Goal: Book appointment/travel/reservation

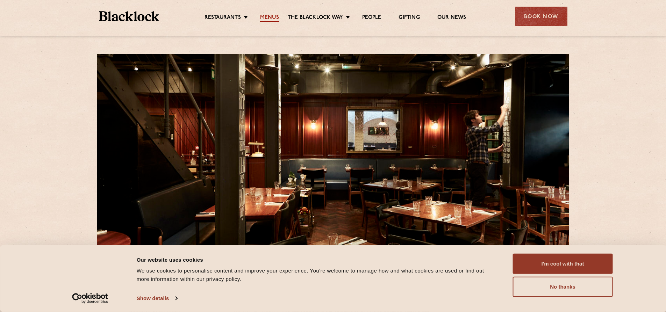
click at [273, 18] on link "Menus" at bounding box center [269, 18] width 19 height 8
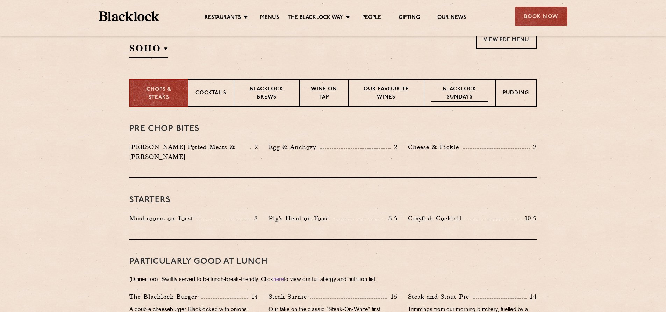
click at [445, 103] on div "Blacklock Sundays" at bounding box center [459, 93] width 71 height 28
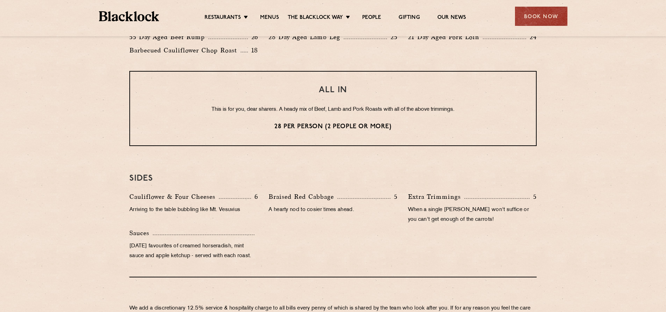
scroll to position [392, 0]
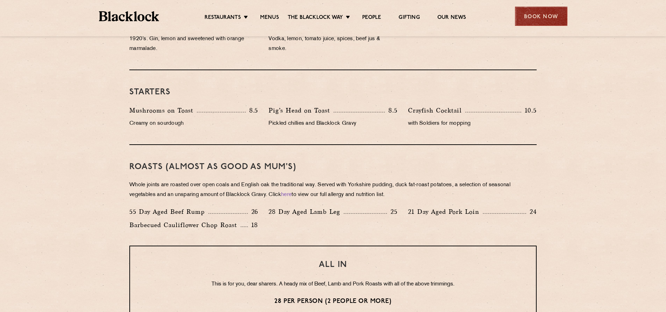
click at [546, 14] on div "Book Now" at bounding box center [541, 16] width 52 height 19
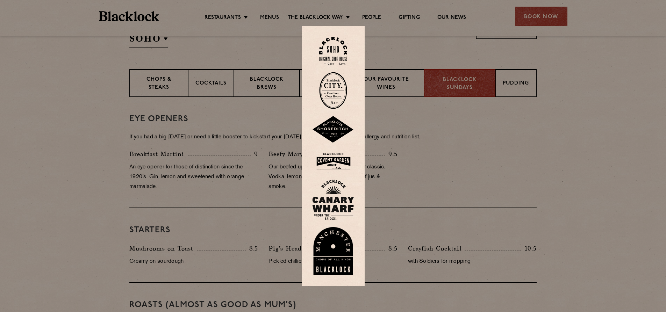
scroll to position [183, 0]
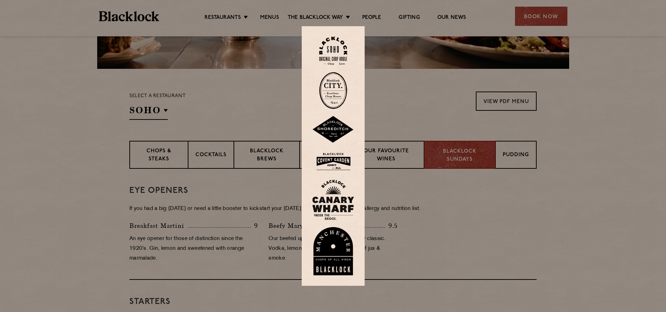
click at [334, 56] on img at bounding box center [333, 51] width 28 height 28
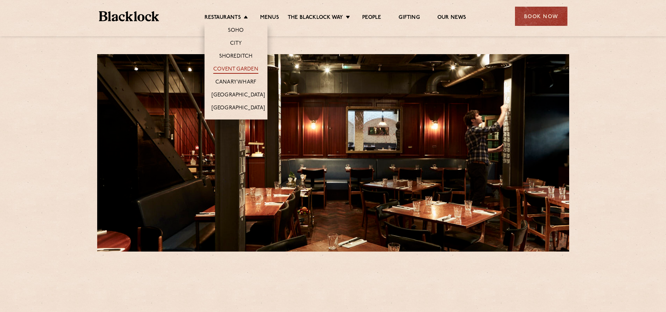
click at [232, 70] on link "Covent Garden" at bounding box center [235, 70] width 45 height 8
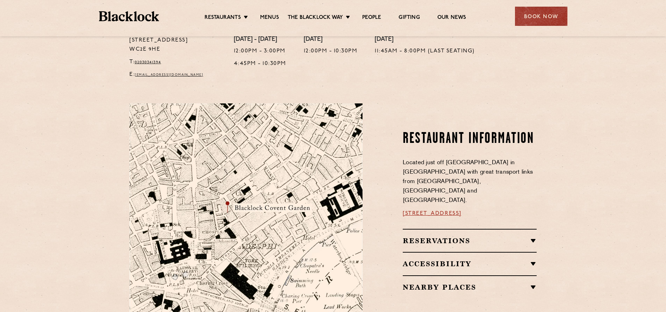
scroll to position [314, 0]
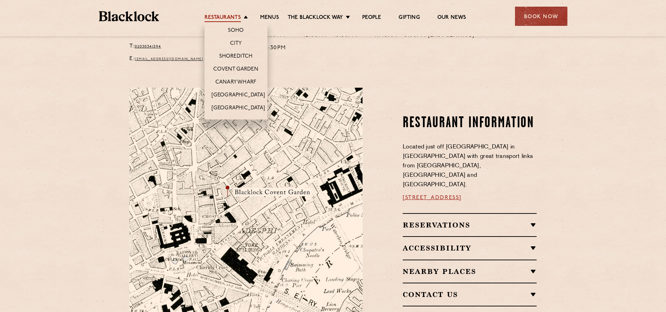
click at [234, 19] on link "Restaurants" at bounding box center [222, 18] width 36 height 8
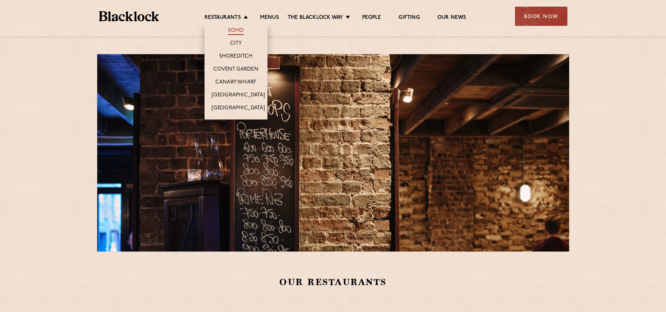
click at [233, 28] on link "Soho" at bounding box center [236, 31] width 16 height 8
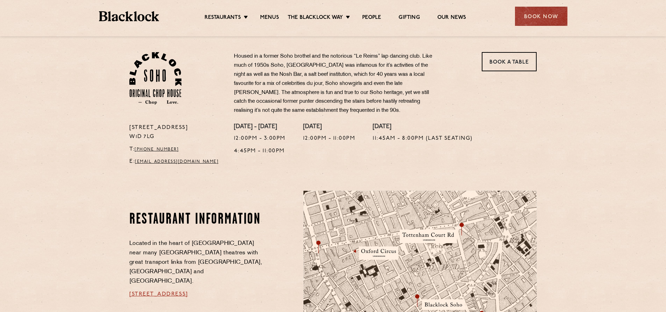
scroll to position [314, 0]
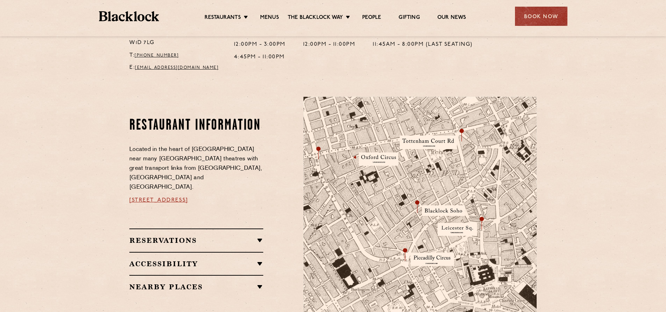
click at [180, 236] on h2 "Reservations" at bounding box center [196, 240] width 134 height 8
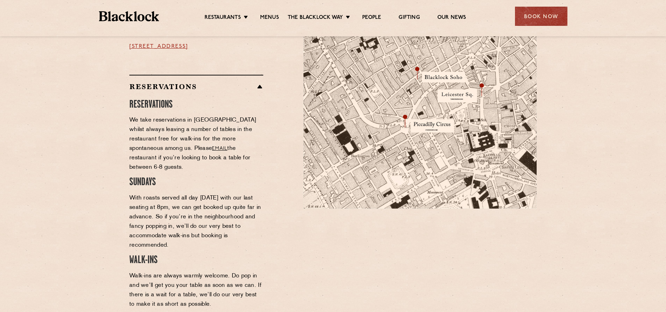
scroll to position [454, 0]
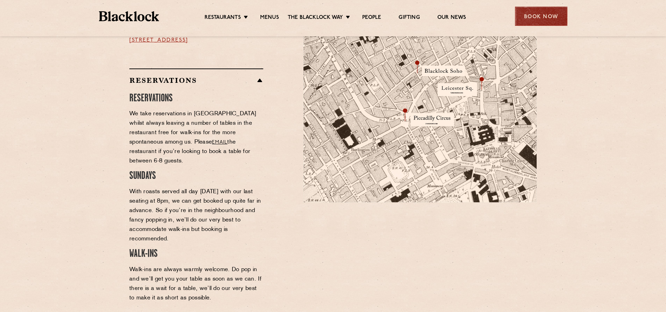
click at [539, 19] on div "Book Now" at bounding box center [541, 16] width 52 height 19
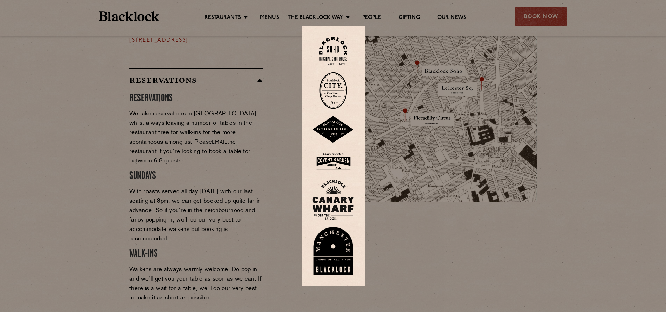
click at [332, 43] on img at bounding box center [333, 51] width 28 height 28
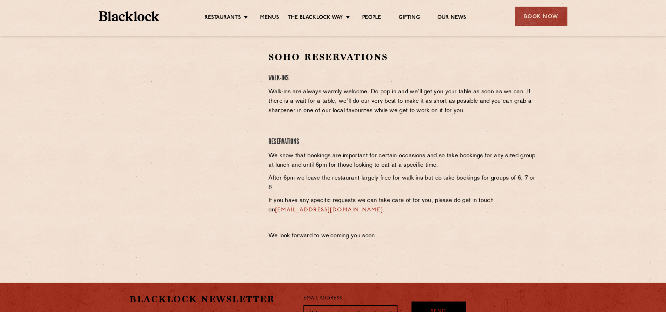
scroll to position [344, 0]
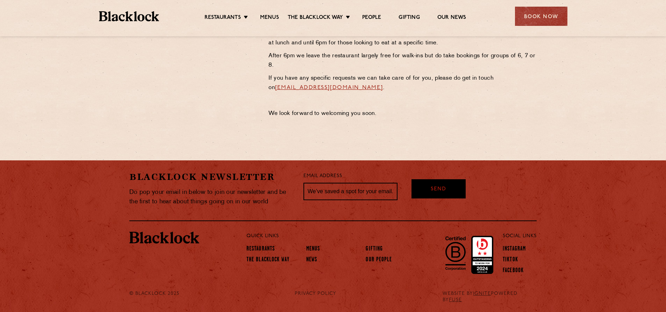
drag, startPoint x: 266, startPoint y: 91, endPoint x: 391, endPoint y: 89, distance: 125.5
click at [391, 89] on div "Soho Reservations Walk-Ins Walk-ins are always warmly welcome. Do pop in and we…" at bounding box center [402, 25] width 278 height 193
copy link "sohoreservations@theblacklock.com"
